Goal: Task Accomplishment & Management: Manage account settings

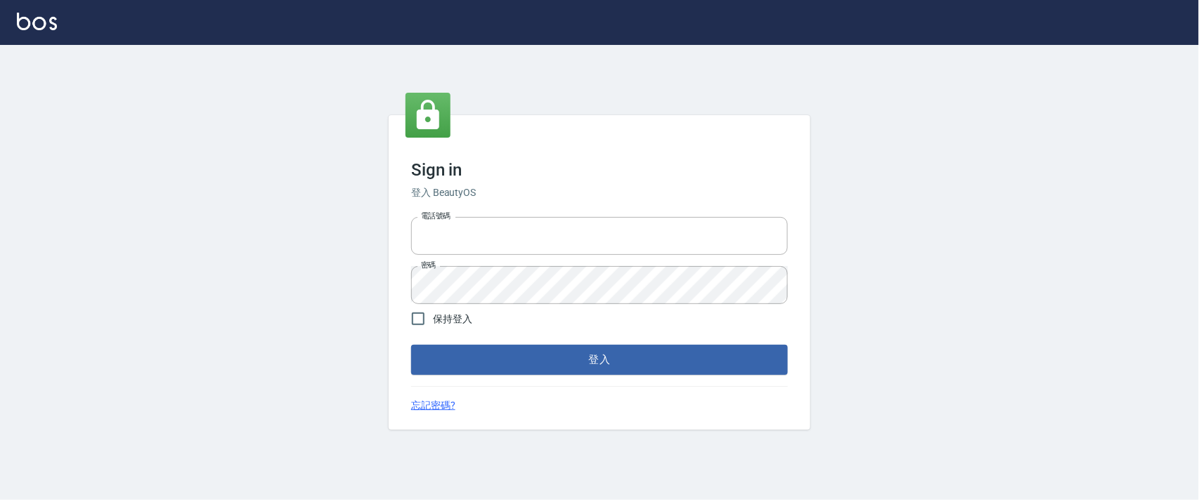
type input "0927987640"
click at [422, 339] on form "電話號碼 [PHONE_NUMBER] 電話號碼 密碼 密碼 保持登入 登入" at bounding box center [599, 293] width 377 height 163
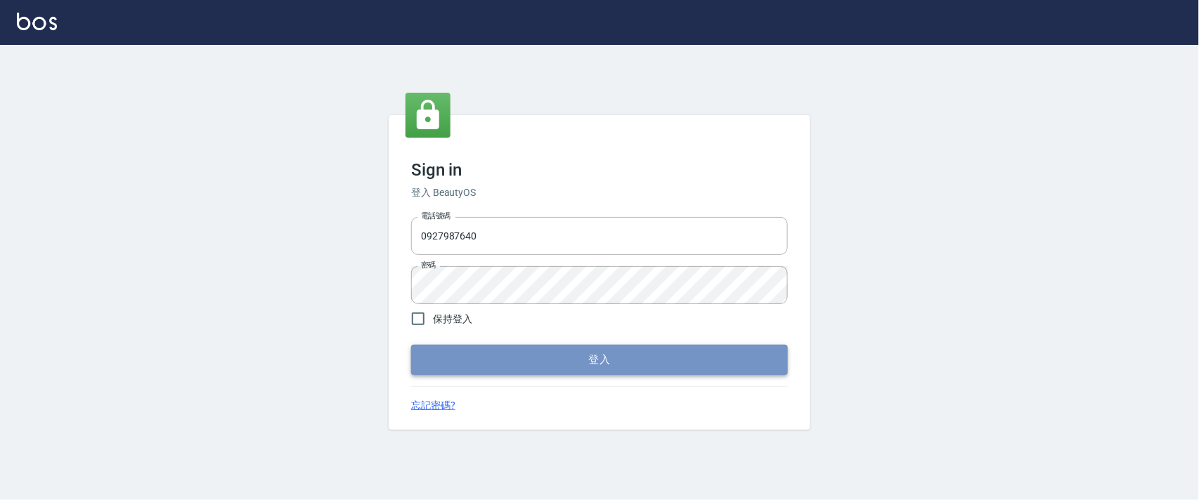
click at [704, 355] on button "登入" at bounding box center [599, 360] width 377 height 30
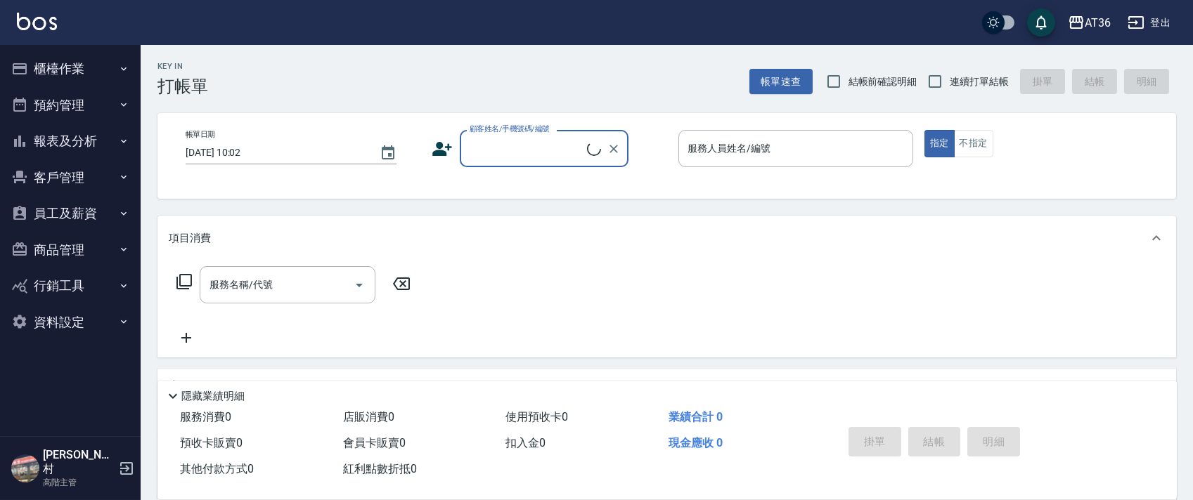
click at [84, 70] on button "櫃檯作業" at bounding box center [70, 69] width 129 height 37
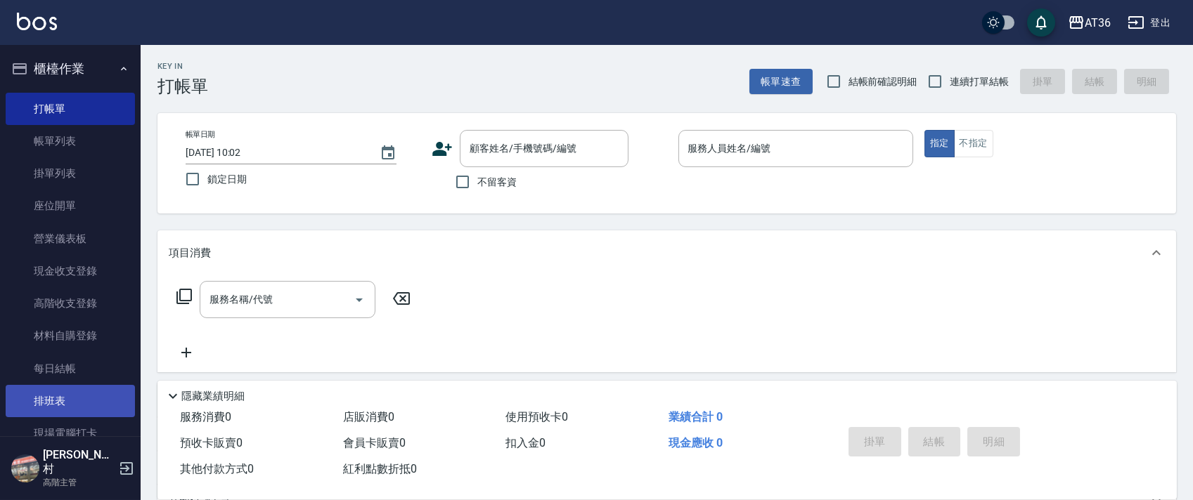
click at [44, 405] on link "排班表" at bounding box center [70, 401] width 129 height 32
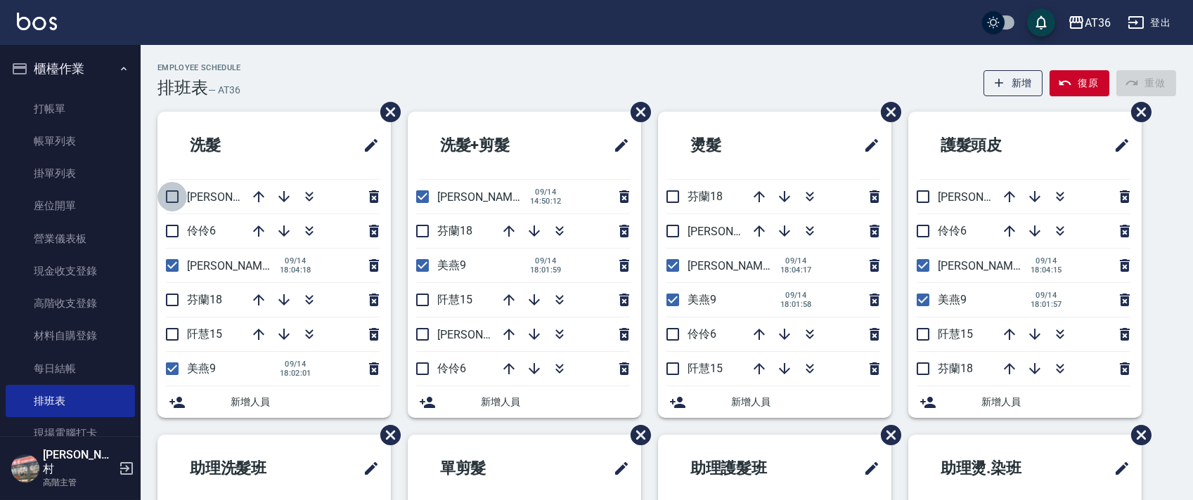
click at [176, 194] on input "checkbox" at bounding box center [172, 197] width 30 height 30
checkbox input "true"
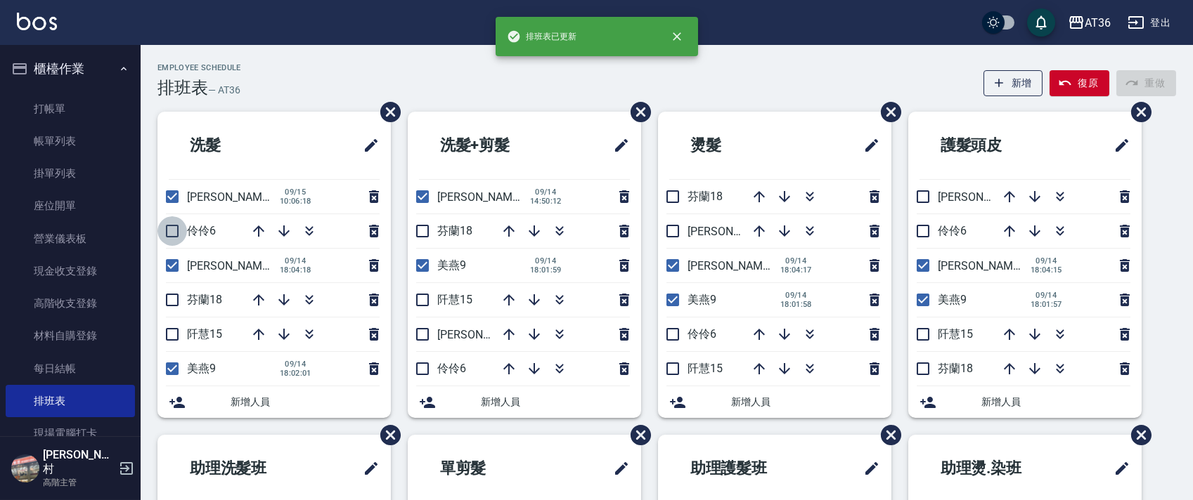
click at [172, 228] on input "checkbox" at bounding box center [172, 231] width 30 height 30
checkbox input "true"
click at [170, 264] on input "checkbox" at bounding box center [172, 266] width 30 height 30
checkbox input "false"
click at [423, 195] on input "checkbox" at bounding box center [423, 197] width 30 height 30
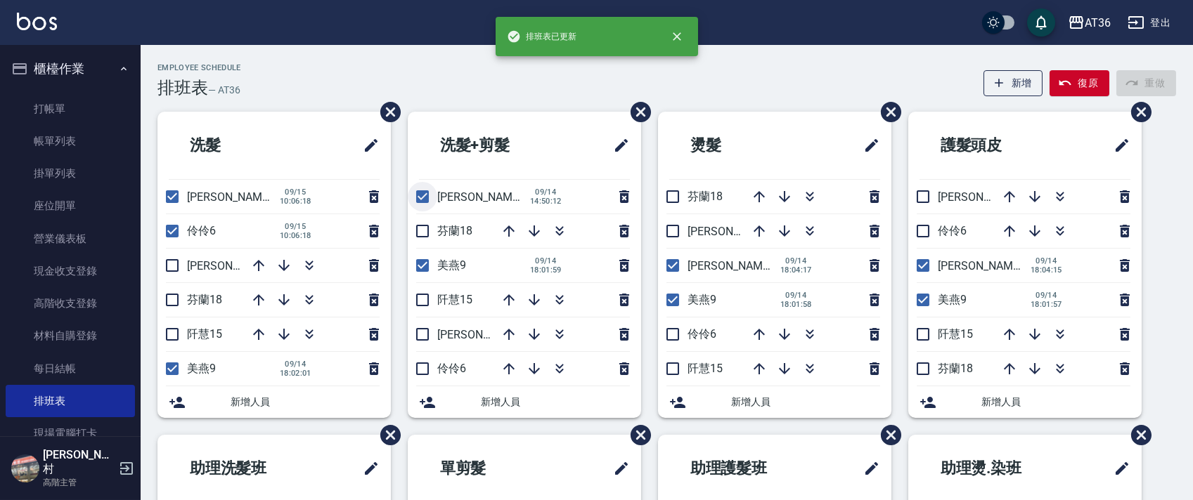
checkbox input "false"
click at [424, 366] on input "checkbox" at bounding box center [423, 369] width 30 height 30
checkbox input "true"
click at [425, 336] on input "checkbox" at bounding box center [423, 335] width 30 height 30
checkbox input "true"
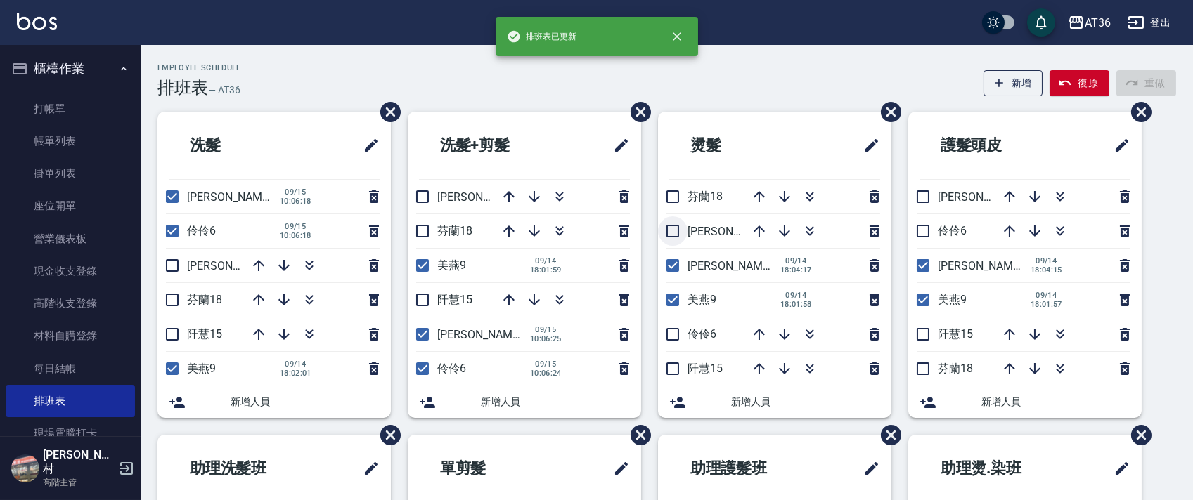
click at [671, 235] on input "checkbox" at bounding box center [673, 231] width 30 height 30
checkbox input "true"
click at [671, 271] on input "checkbox" at bounding box center [673, 266] width 30 height 30
checkbox input "false"
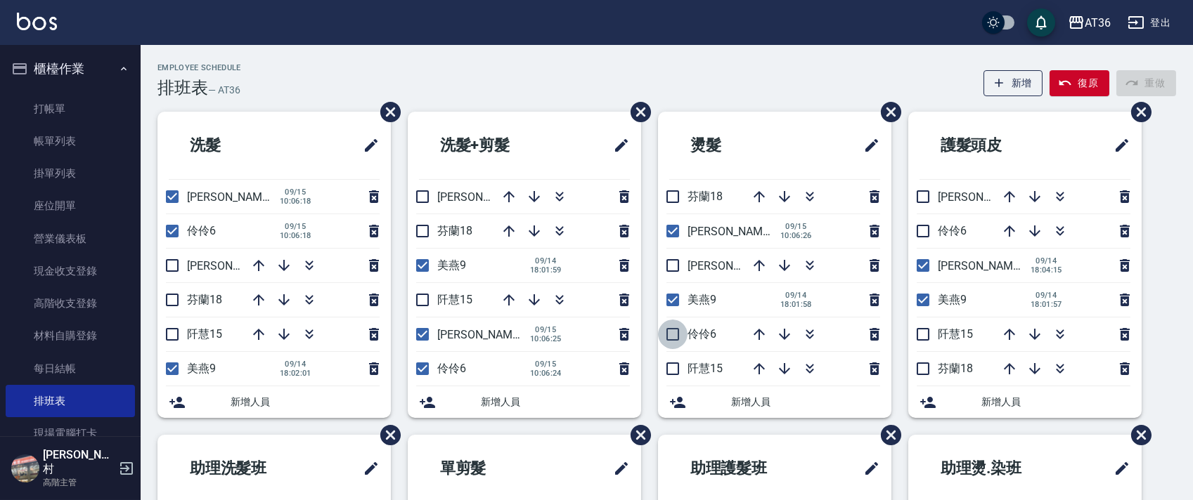
click at [670, 338] on input "checkbox" at bounding box center [673, 335] width 30 height 30
checkbox input "true"
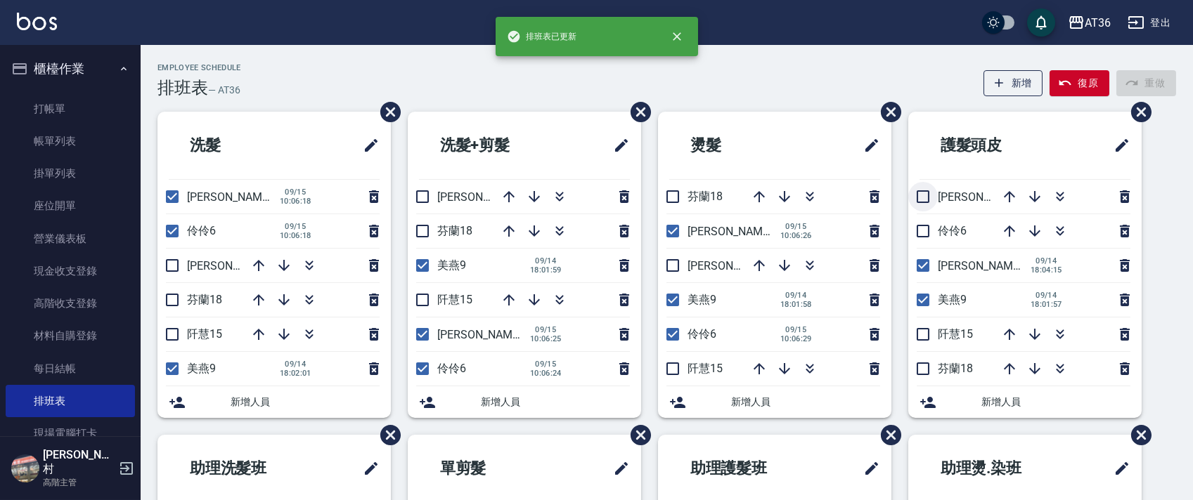
click at [924, 200] on input "checkbox" at bounding box center [923, 197] width 30 height 30
checkbox input "true"
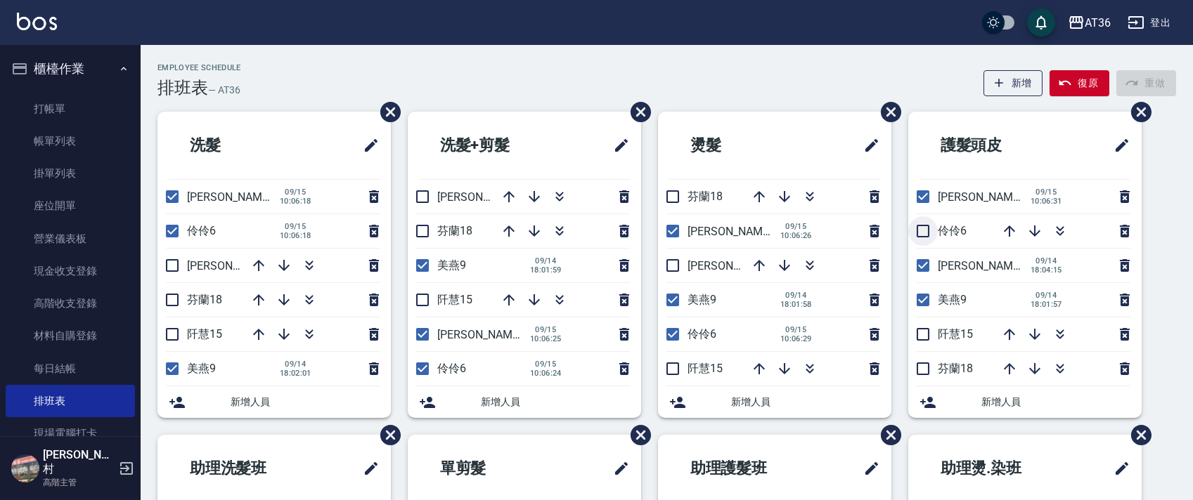
click at [924, 234] on input "checkbox" at bounding box center [923, 231] width 30 height 30
checkbox input "true"
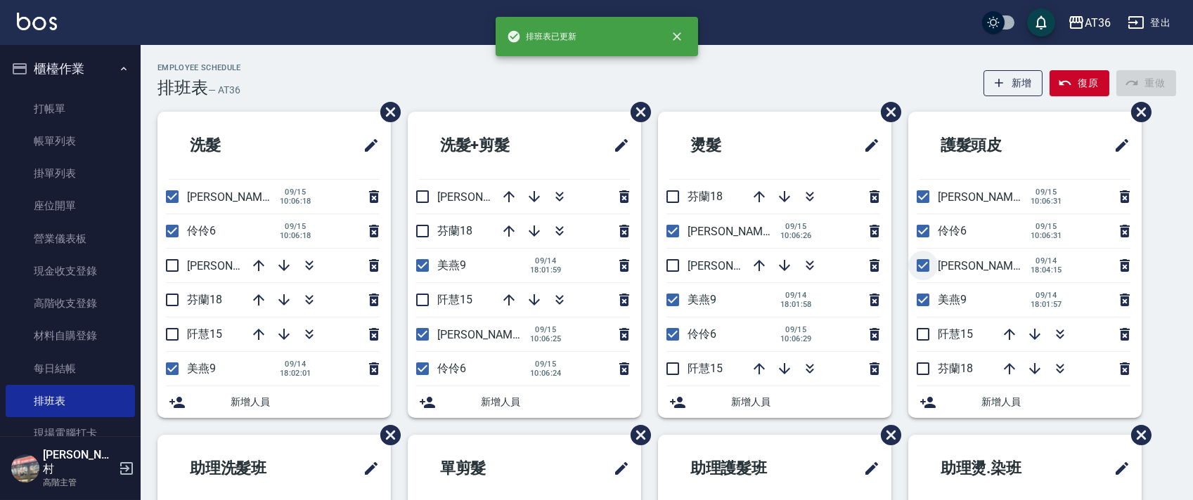
click at [918, 264] on input "checkbox" at bounding box center [923, 266] width 30 height 30
checkbox input "false"
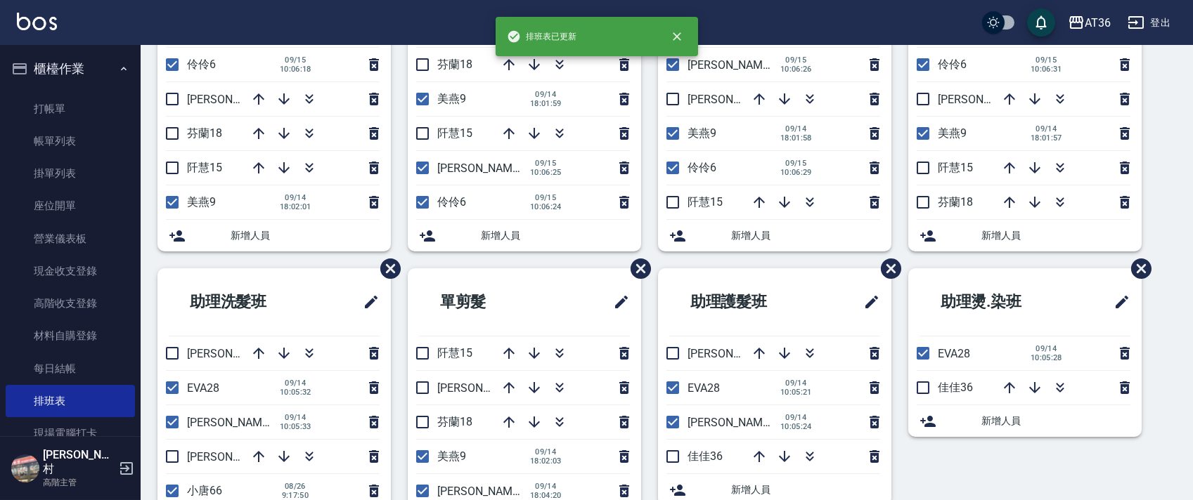
scroll to position [264, 0]
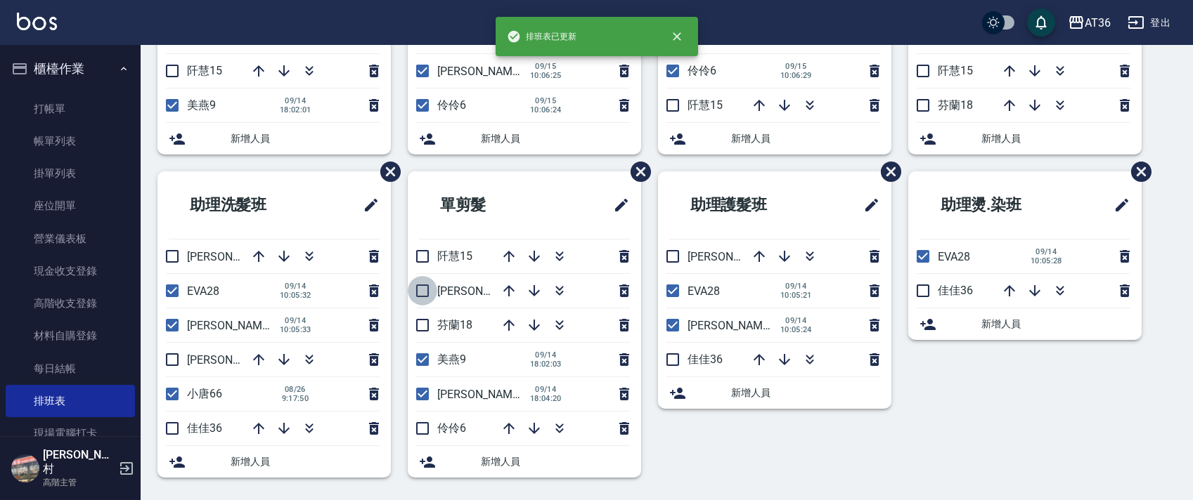
click at [425, 292] on input "checkbox" at bounding box center [423, 291] width 30 height 30
checkbox input "true"
click at [419, 394] on input "checkbox" at bounding box center [423, 395] width 30 height 30
checkbox input "false"
click at [426, 429] on input "checkbox" at bounding box center [423, 429] width 30 height 30
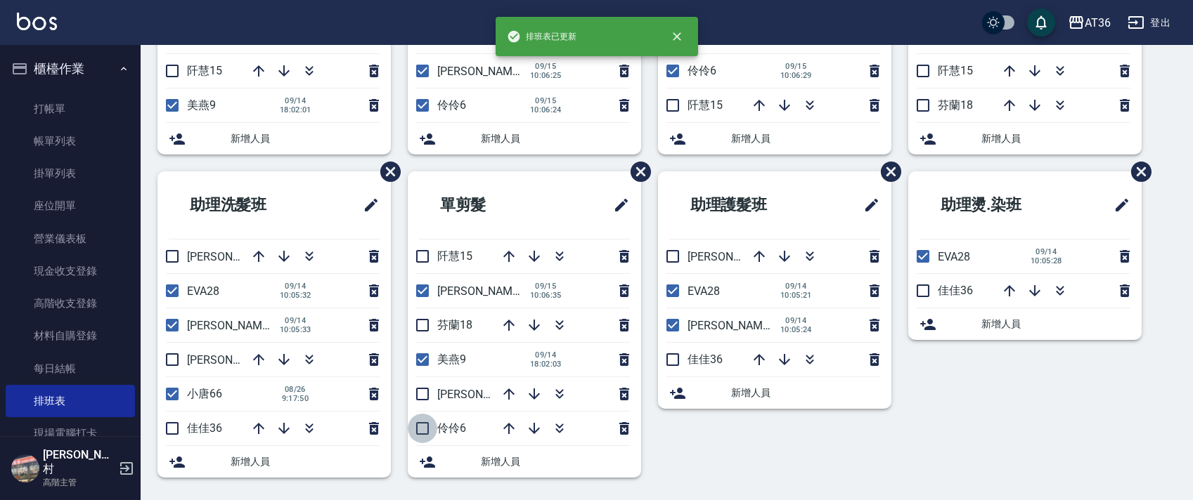
checkbox input "true"
click at [172, 360] on input "checkbox" at bounding box center [172, 360] width 30 height 30
checkbox input "true"
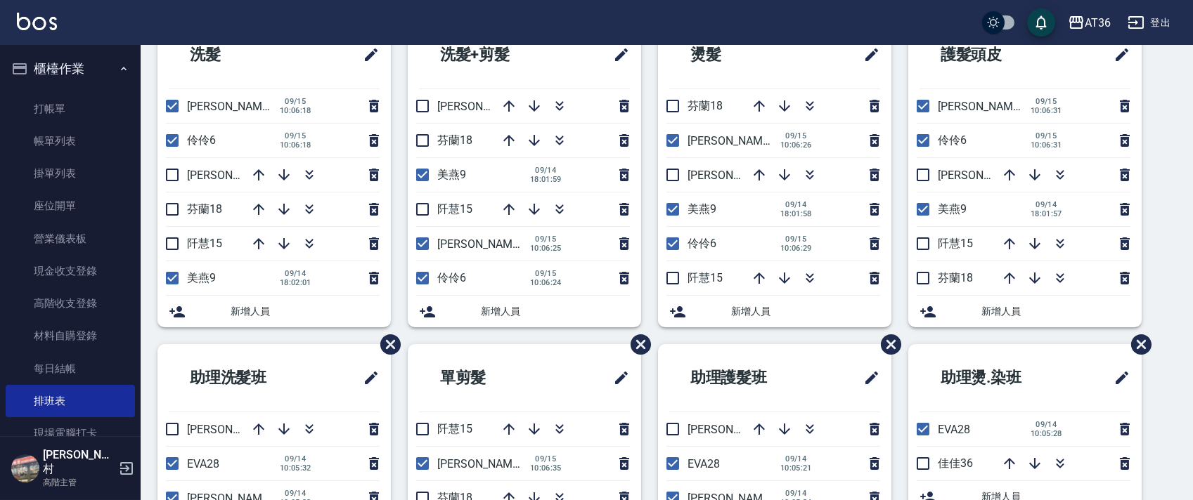
scroll to position [0, 0]
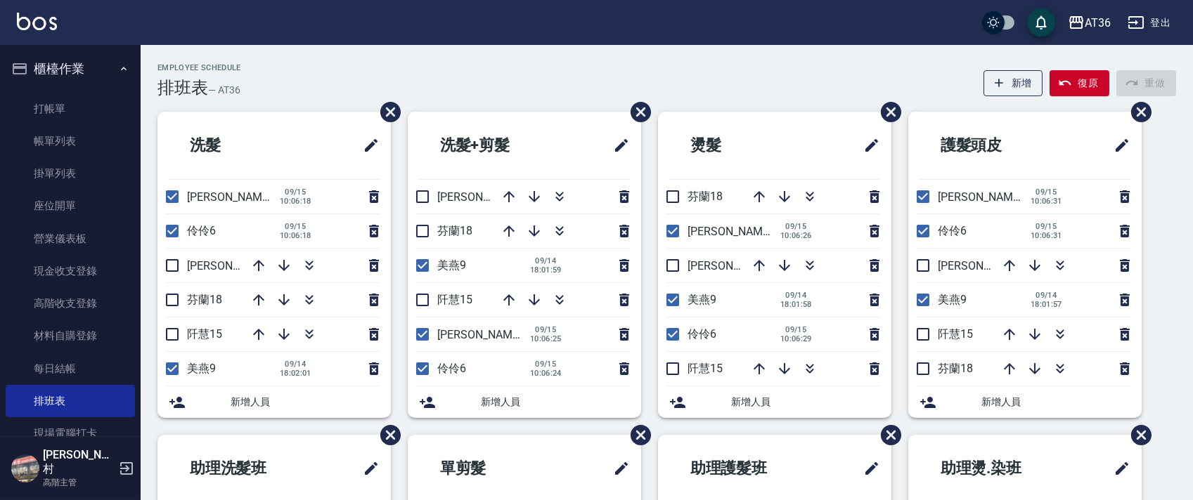
click at [543, 89] on div "Employee Schedule 排班表 — AT36 新增 復原 重做" at bounding box center [666, 80] width 1018 height 34
click at [1172, 358] on div "洗髮 [PERSON_NAME]16 [DATE] 10:06:18 伶伶6 [DATE] 10:06:18 [PERSON_NAME]11 芬蘭18 [PE…" at bounding box center [658, 435] width 1035 height 647
